Goal: Information Seeking & Learning: Understand process/instructions

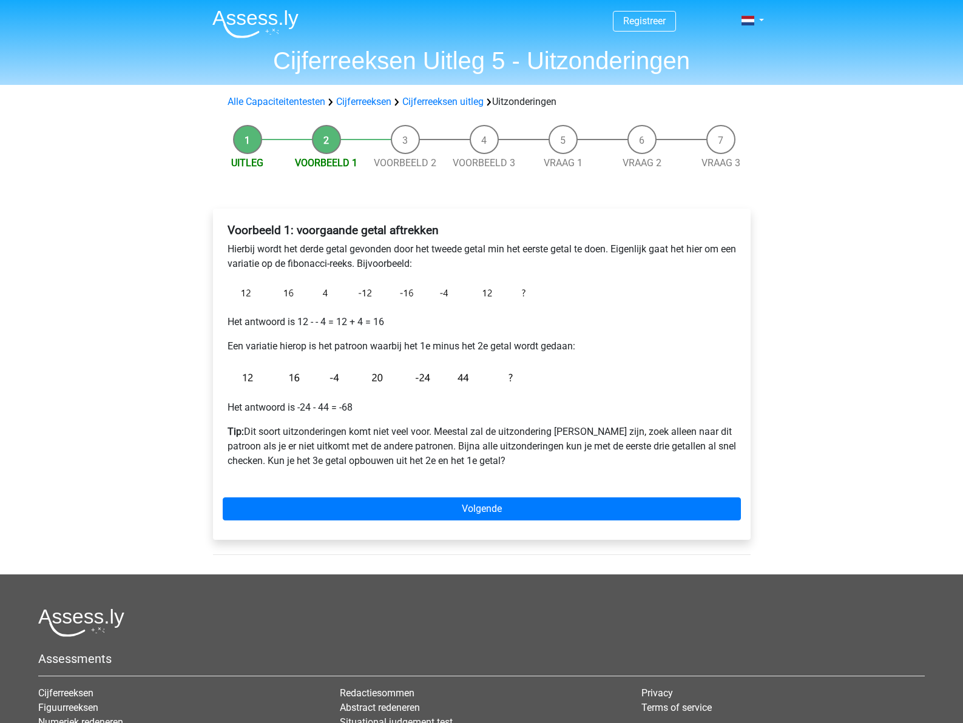
click at [392, 143] on li "Voorbeeld 2" at bounding box center [405, 147] width 79 height 45
click at [408, 143] on li "Voorbeeld 2" at bounding box center [405, 147] width 79 height 45
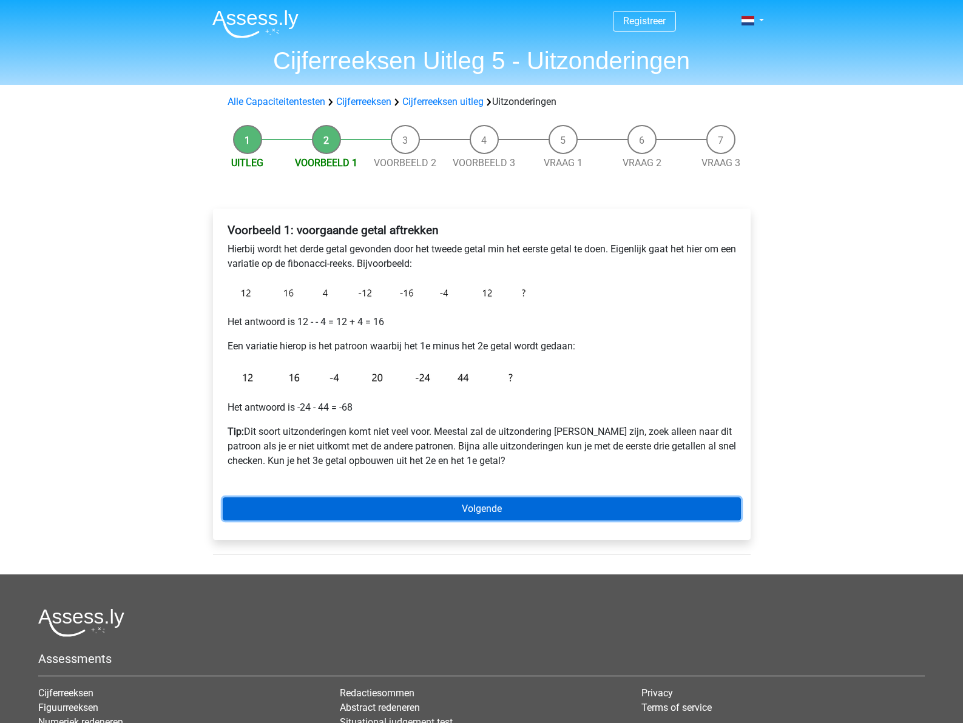
click at [496, 507] on link "Volgende" at bounding box center [482, 508] width 518 height 23
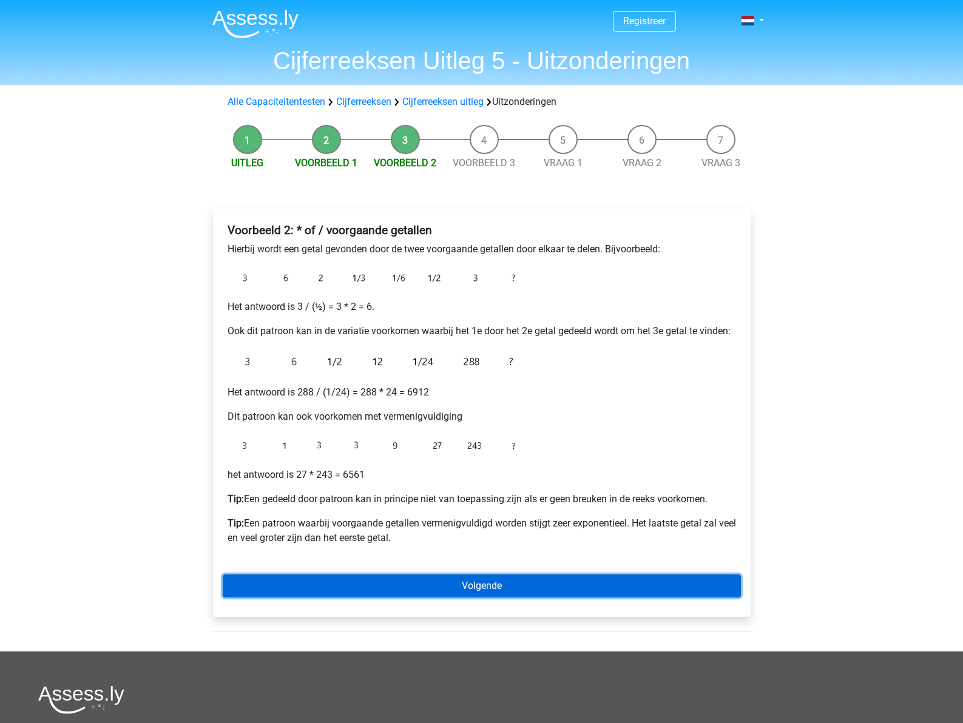
click at [483, 588] on link "Volgende" at bounding box center [482, 585] width 518 height 23
